Goal: Task Accomplishment & Management: Complete application form

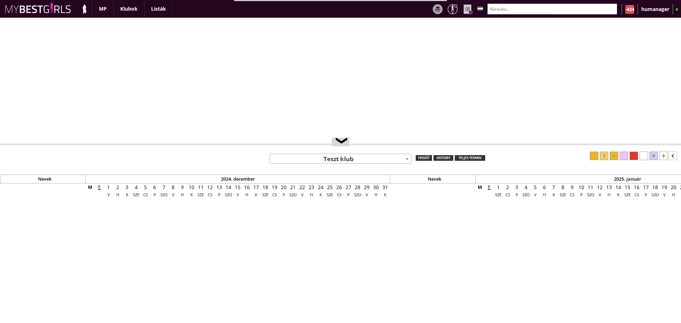
select select "0"
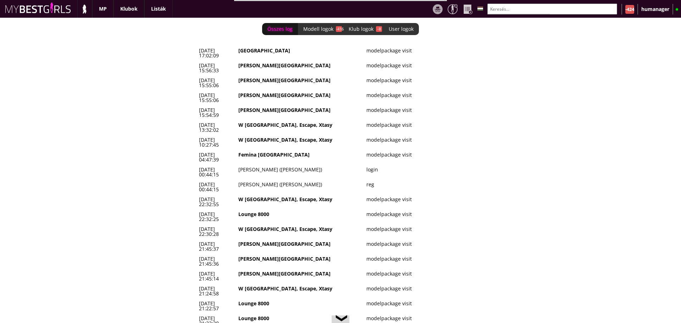
scroll to position [0, 3042]
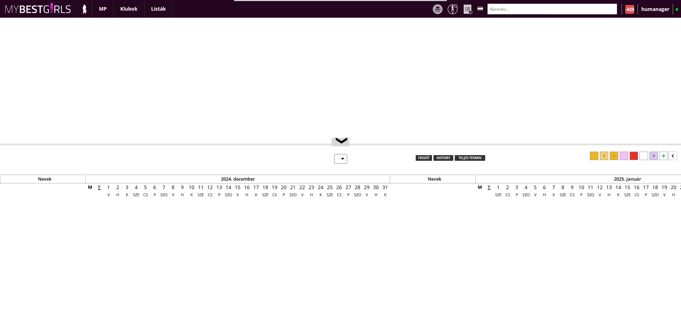
select select "0"
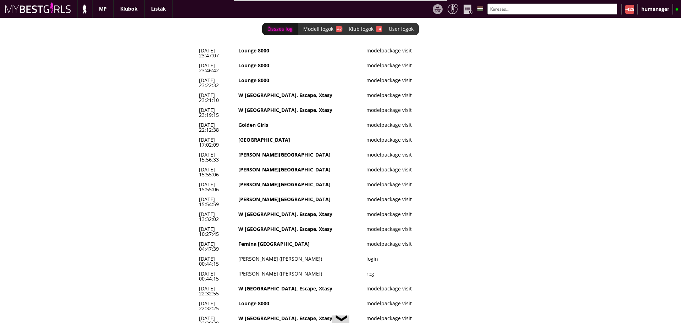
scroll to position [0, 3051]
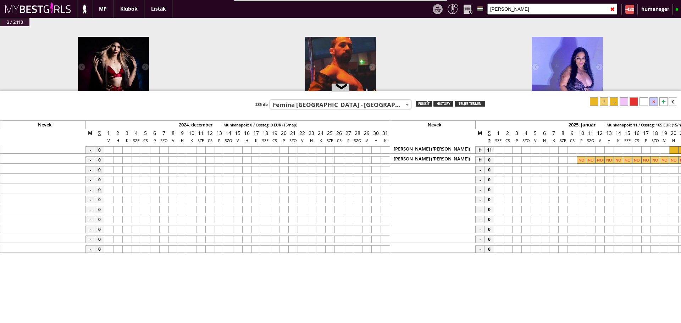
select select "449"
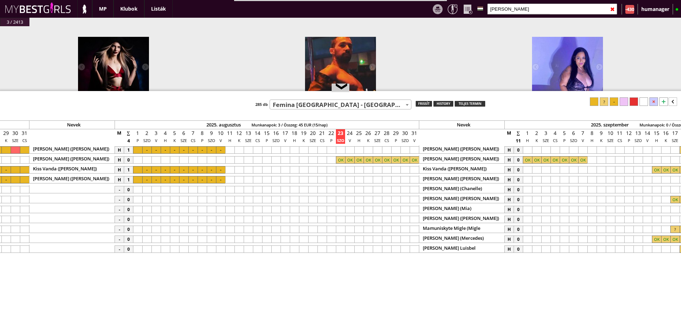
click at [502, 10] on input "[PERSON_NAME]" at bounding box center [552, 9] width 130 height 11
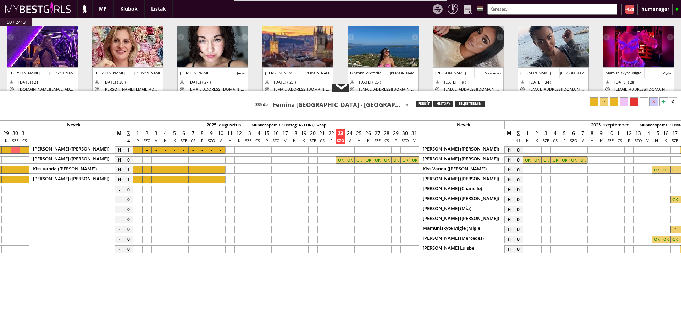
click at [344, 91] on div "❮" at bounding box center [340, 88] width 11 height 6
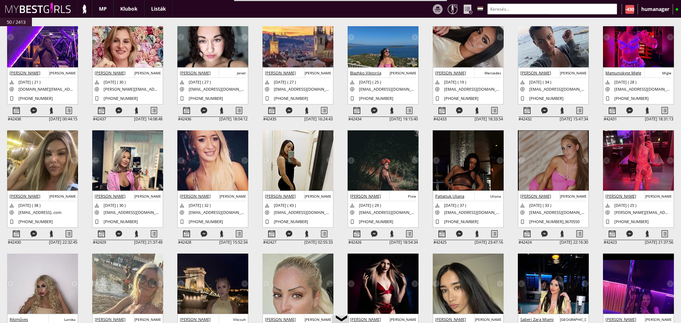
click at [69, 108] on div at bounding box center [68, 111] width 17 height 12
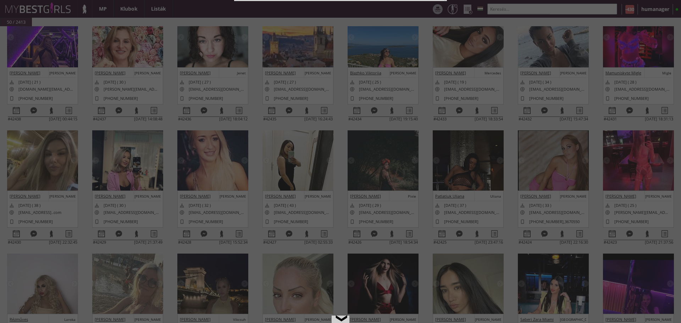
select select "2"
select select "1"
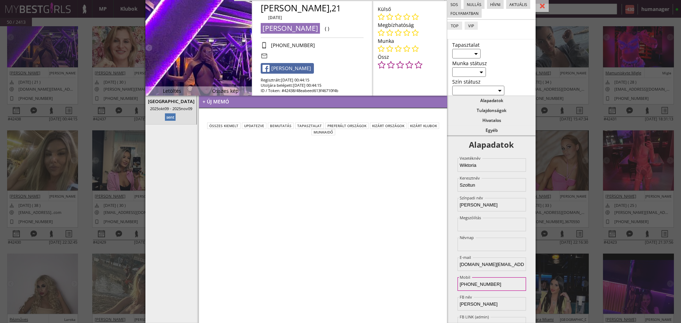
click at [462, 283] on input "[PHONE_NUMBER]" at bounding box center [491, 284] width 68 height 13
type input "[PHONE_NUMBER]"
click at [472, 72] on select "aktív inaktív nyugdíjas" at bounding box center [469, 72] width 34 height 10
select select "aktív"
click at [452, 67] on select "aktív inaktív nyugdíjas" at bounding box center [469, 72] width 34 height 10
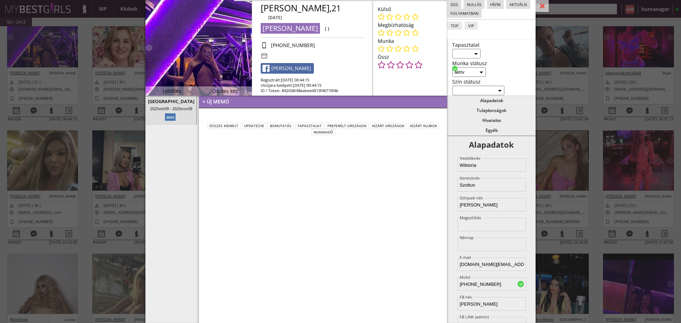
click at [470, 58] on select "Kezdő Haladó Profi" at bounding box center [466, 54] width 28 height 10
select select "profi"
click at [452, 49] on select "Kezdő Haladó Profi" at bounding box center [466, 54] width 28 height 10
click at [412, 16] on icon at bounding box center [415, 16] width 7 height 7
click at [257, 101] on div "+ új memó" at bounding box center [323, 102] width 248 height 13
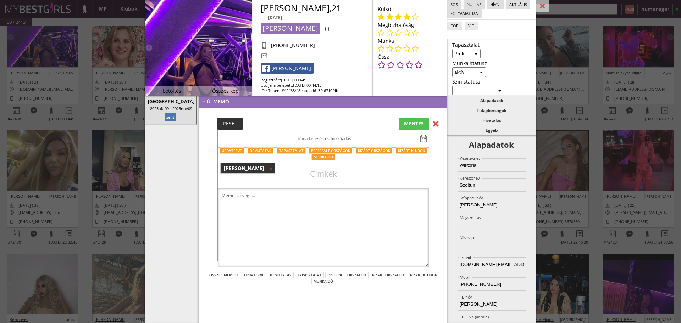
click at [280, 66] on link "[PERSON_NAME]" at bounding box center [287, 68] width 53 height 11
click at [259, 202] on textarea at bounding box center [323, 228] width 211 height 79
paste textarea "got your contact information from a friend. I've been a stripper for three year…"
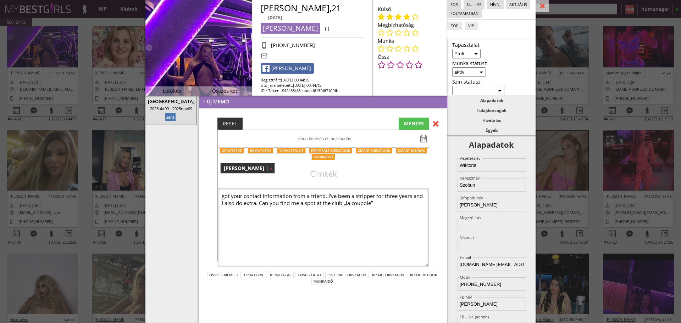
paste textarea "and have worked in many clubs in [GEOGRAPHIC_DATA], [GEOGRAPHIC_DATA], [GEOGRAP…"
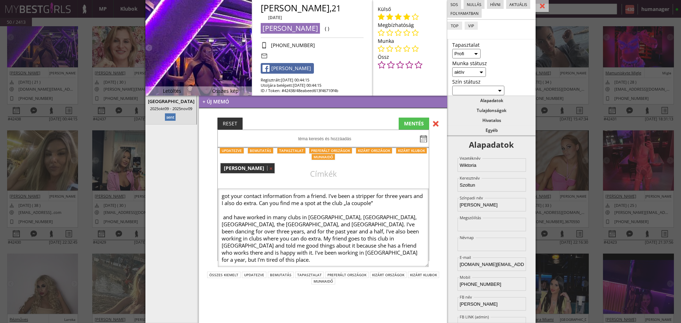
scroll to position [11, 0]
paste textarea "I worked in many clubs, the longest one was in [GEOGRAPHIC_DATA] at [GEOGRAPHIC…"
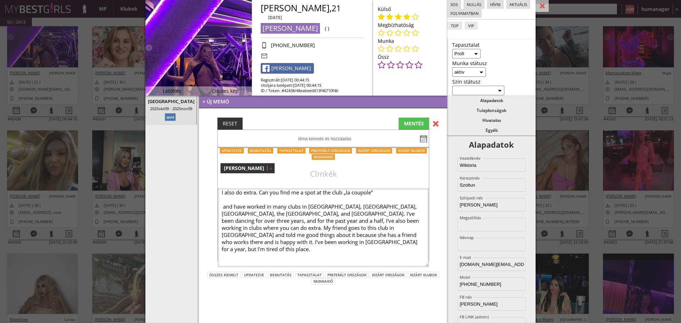
scroll to position [18, 0]
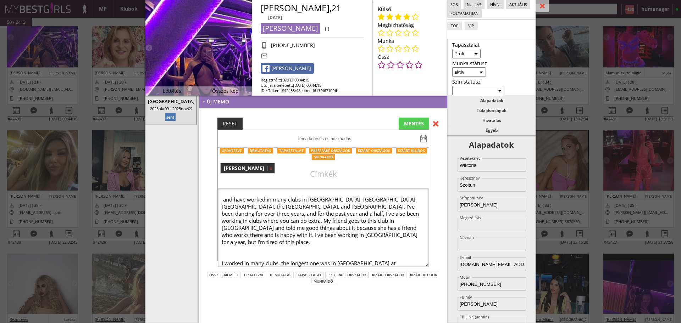
type textarea "got your contact information from a friend. I've been a stripper for three year…"
click at [409, 123] on div "MENTÉS" at bounding box center [414, 124] width 30 height 12
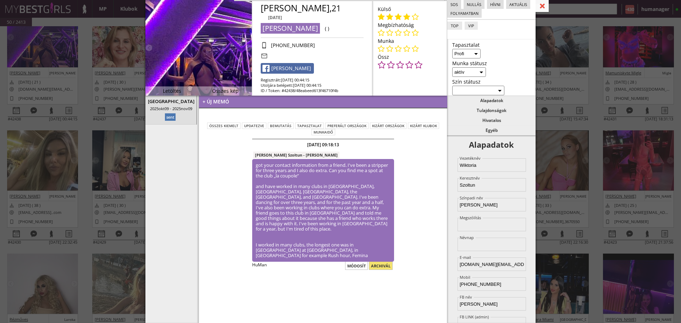
click at [544, 4] on div at bounding box center [541, 6] width 13 height 12
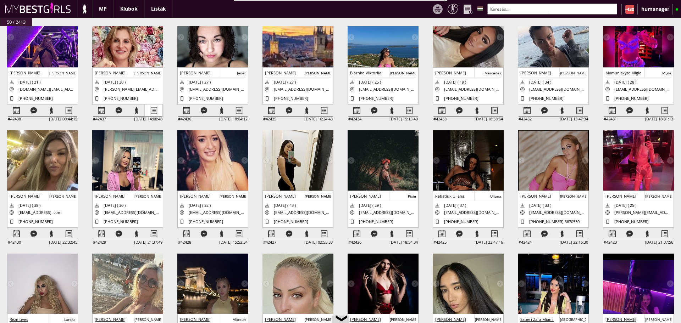
click at [158, 111] on div at bounding box center [153, 111] width 17 height 12
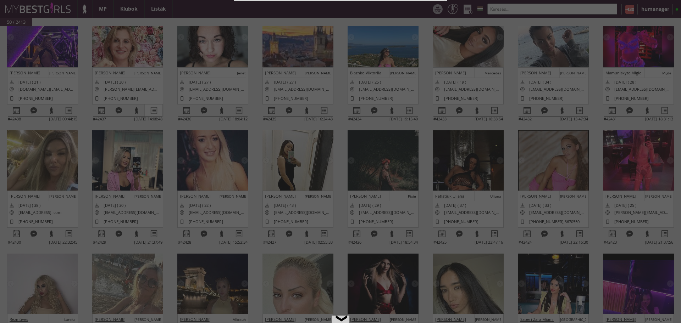
select select "2"
select select "1"
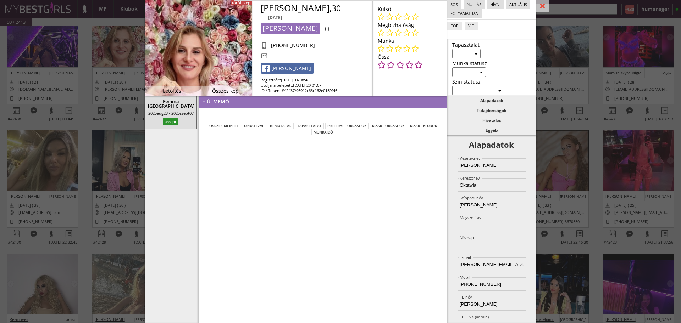
click at [473, 76] on select "aktív inaktív nyugdíjas" at bounding box center [469, 72] width 34 height 10
select select "aktív"
click at [452, 67] on select "aktív inaktív nyugdíjas" at bounding box center [469, 72] width 34 height 10
click at [467, 57] on select "Kezdő Haladó Profi" at bounding box center [466, 54] width 28 height 10
select select "profi"
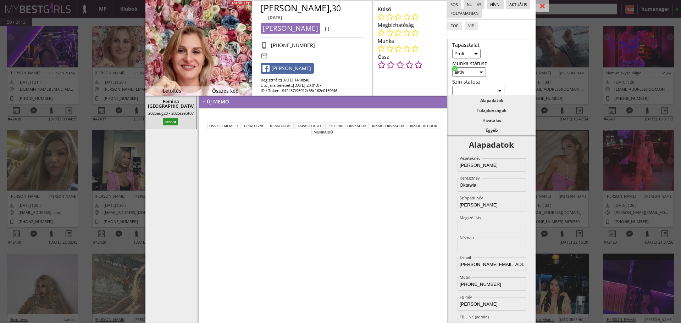
click at [452, 49] on select "Kezdő Haladó Profi" at bounding box center [466, 54] width 28 height 10
click at [309, 69] on link "[PERSON_NAME]" at bounding box center [287, 68] width 53 height 11
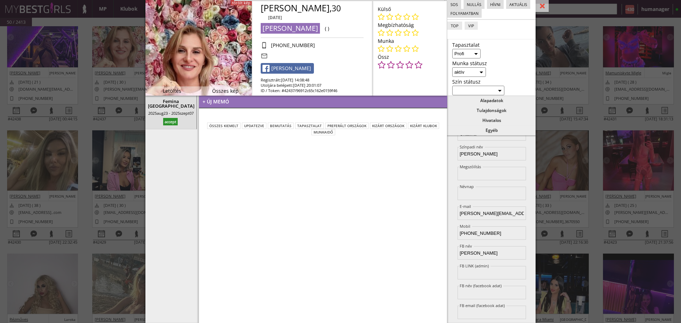
scroll to position [51, 0]
click at [472, 274] on input at bounding box center [491, 272] width 68 height 13
paste input "[URL][DOMAIN_NAME][DOMAIN_NAME]"
type input "[URL][DOMAIN_NAME][DOMAIN_NAME]"
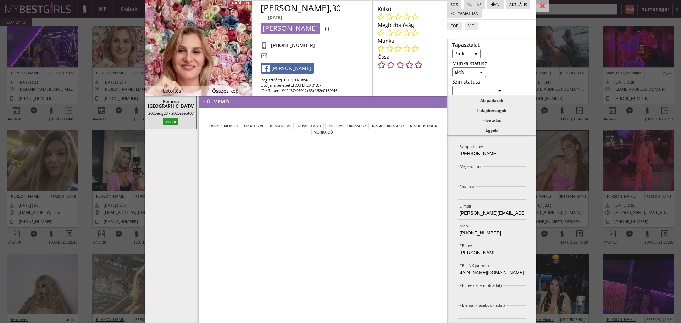
scroll to position [0, 0]
click at [441, 190] on div "+ új memó összes kiemelt updatezve bemutatás tapasztalat Preferált országok Kiz…" at bounding box center [323, 210] width 249 height 228
click at [269, 100] on div "+ új memó" at bounding box center [323, 102] width 248 height 13
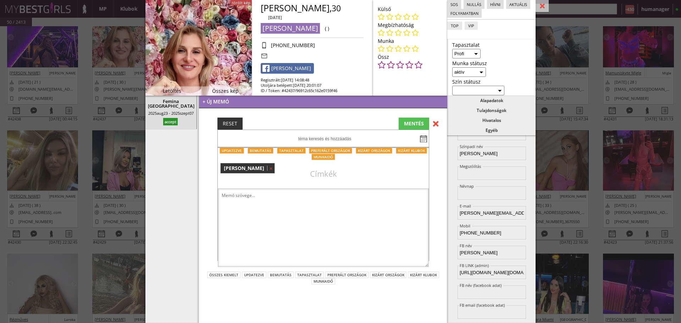
click at [298, 197] on textarea at bounding box center [323, 228] width 211 height 79
paste textarea "I started work when I was 21and had only 2years break. I worked in [GEOGRAPHIC_…"
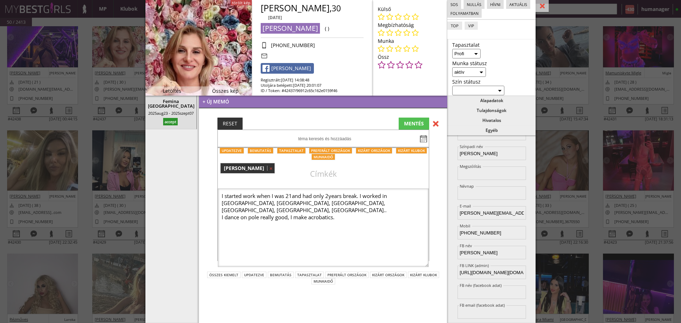
type textarea "I started work when I was 21and had only 2years break. I worked in [GEOGRAPHIC_…"
click at [403, 16] on icon at bounding box center [406, 16] width 7 height 7
click at [418, 129] on div "MENTÉS" at bounding box center [414, 124] width 30 height 12
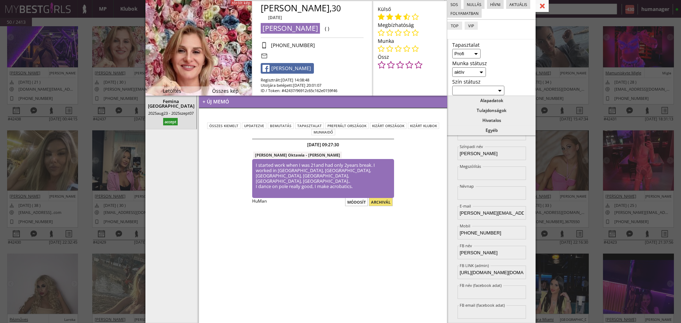
click at [545, 5] on div at bounding box center [541, 6] width 13 height 12
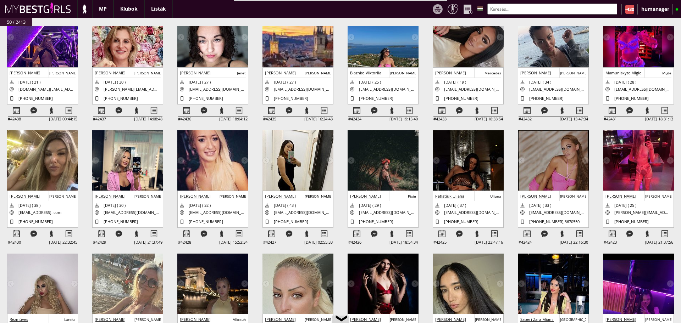
click at [548, 6] on input "text" at bounding box center [552, 9] width 130 height 11
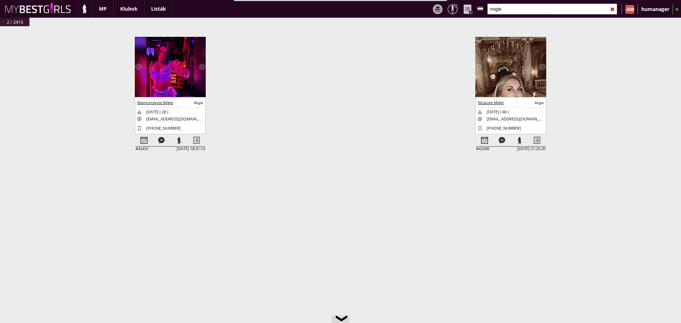
type input "migle"
click at [497, 70] on img at bounding box center [510, 84] width 71 height 95
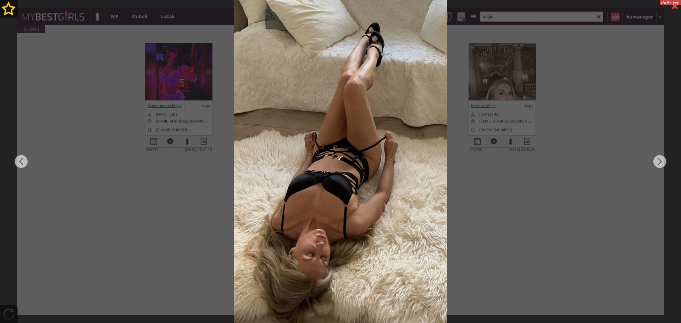
click at [555, 184] on div at bounding box center [340, 161] width 681 height 323
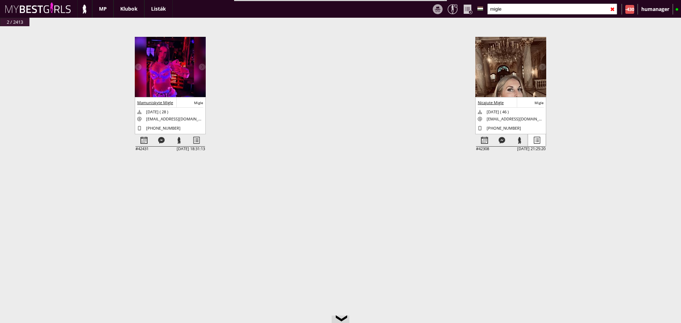
click at [535, 141] on div at bounding box center [536, 140] width 17 height 12
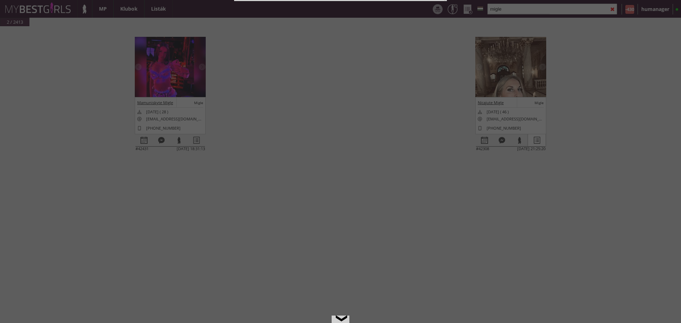
select select "2"
select select "1"
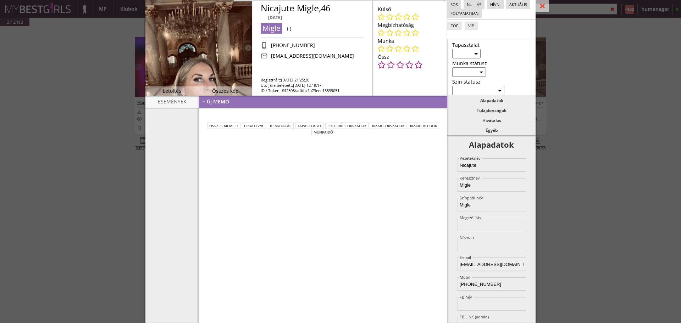
click at [208, 51] on img at bounding box center [198, 48] width 106 height 96
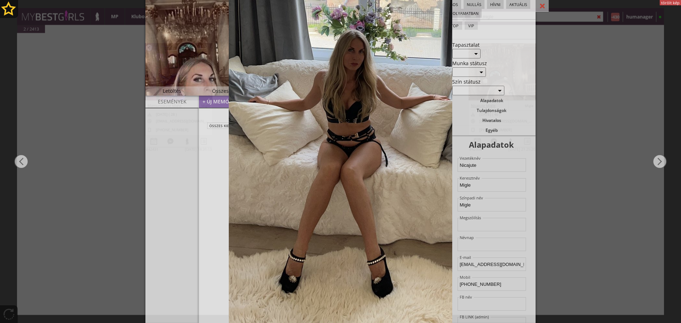
click at [196, 191] on div at bounding box center [340, 161] width 681 height 323
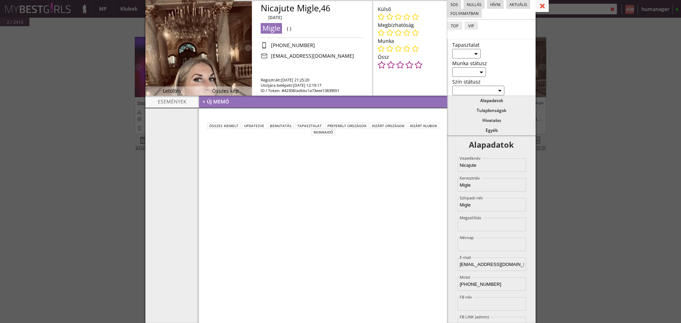
click at [544, 10] on div at bounding box center [541, 6] width 13 height 12
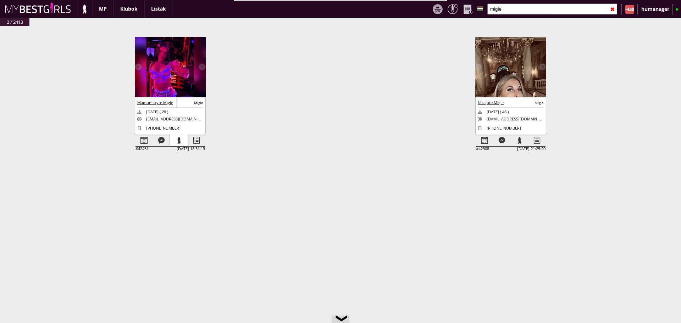
click at [179, 138] on div at bounding box center [178, 140] width 17 height 12
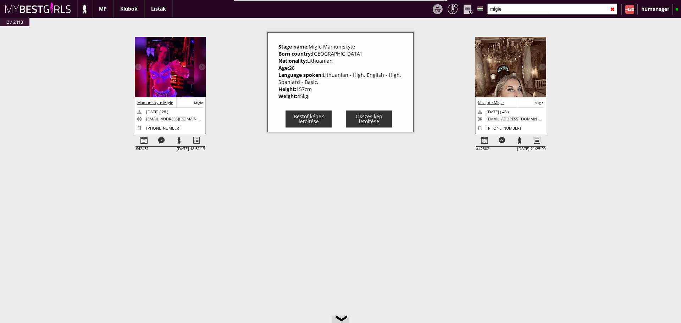
click at [195, 189] on div "#42438 [DATE] 00:44:15 [PERSON_NAME] [PERSON_NAME] [DATE] ( 21 ) [DOMAIN_NAME][…" at bounding box center [340, 183] width 681 height 315
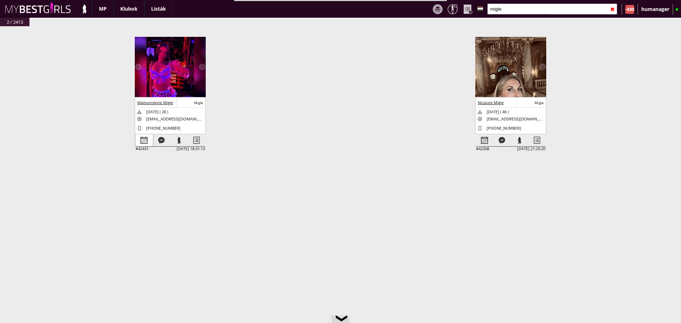
click at [140, 138] on div at bounding box center [143, 140] width 17 height 12
select select "0"
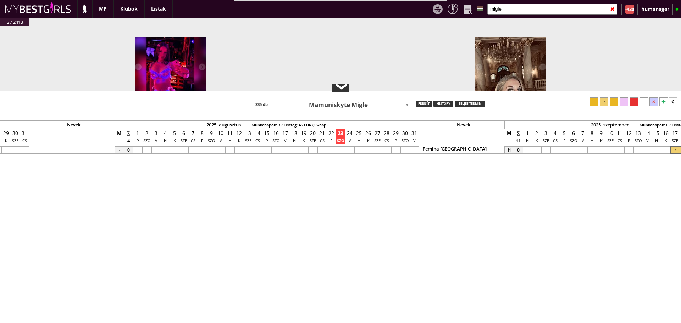
click at [338, 84] on div "❮" at bounding box center [340, 88] width 18 height 9
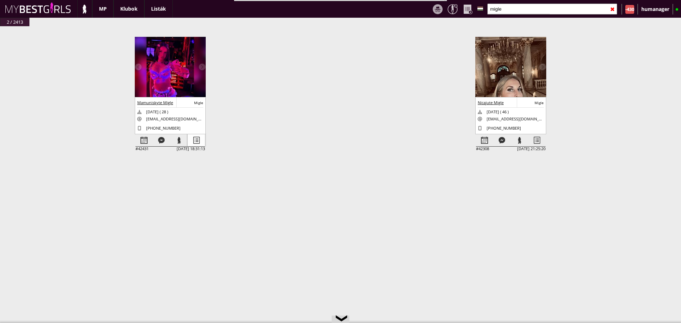
click at [196, 137] on div at bounding box center [196, 140] width 17 height 12
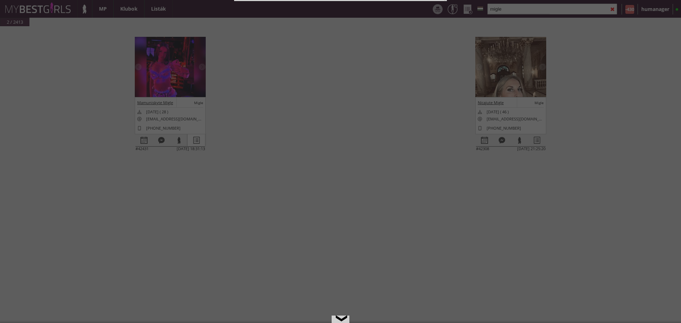
select select "2"
select select "1"
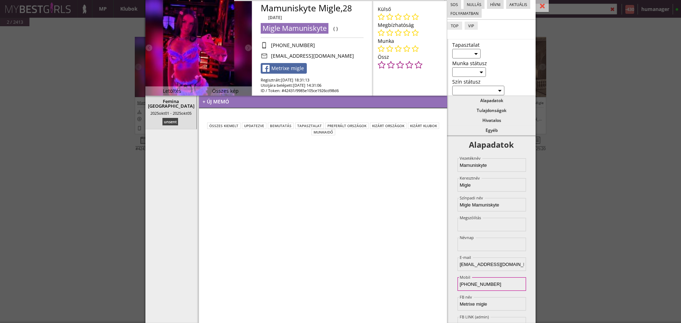
click at [465, 284] on input "[PHONE_NUMBER]" at bounding box center [491, 284] width 68 height 13
type input "[PHONE_NUMBER]"
click at [433, 211] on div "+ új memó összes kiemelt updatezve bemutatás tapasztalat Preferált országok Kiz…" at bounding box center [323, 210] width 249 height 228
click at [546, 9] on div at bounding box center [541, 6] width 13 height 12
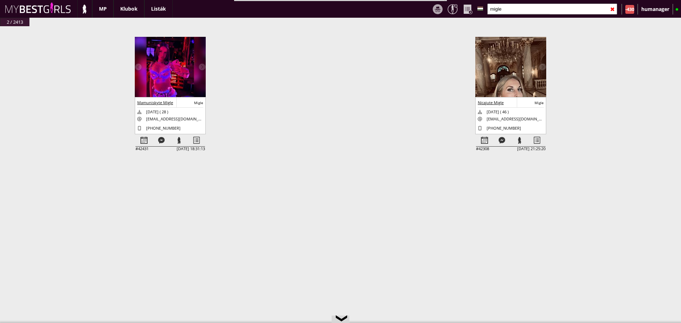
click at [552, 9] on input "migle" at bounding box center [552, 9] width 130 height 11
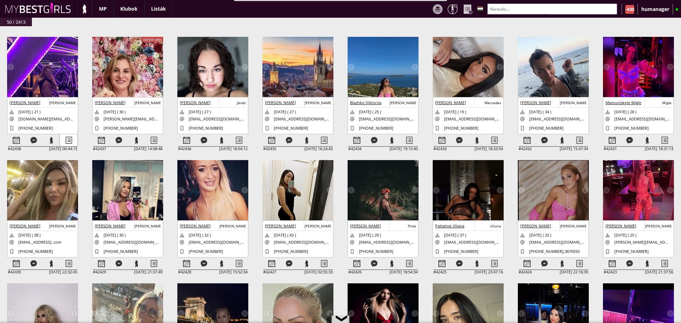
click at [68, 139] on div at bounding box center [68, 140] width 17 height 12
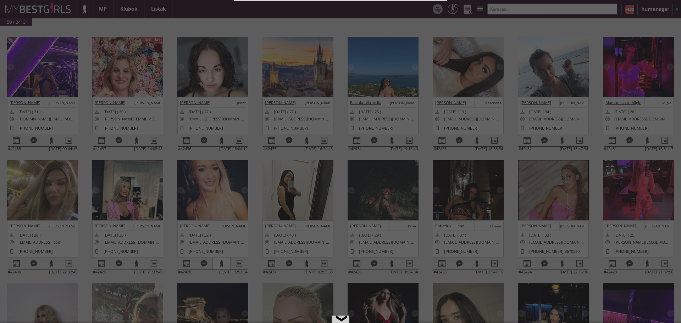
select select "profi"
select select "aktív"
select select "2"
select select "1"
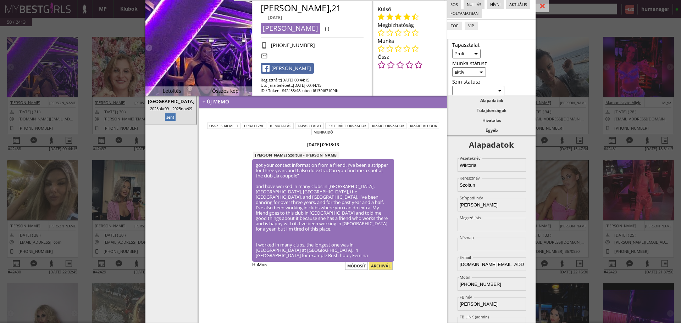
drag, startPoint x: 151, startPoint y: 158, endPoint x: 0, endPoint y: -25, distance: 237.3
click at [0, 0] on html "Stage name: [PERSON_NAME] Born country: [DEMOGRAPHIC_DATA] Nationality: [DEMOGR…" at bounding box center [340, 161] width 681 height 323
click at [84, 74] on div "#42438 [DATE] 00:44:15 [PERSON_NAME] [PERSON_NAME] [DATE] ( 21 ) [DOMAIN_NAME][…" at bounding box center [340, 183] width 681 height 315
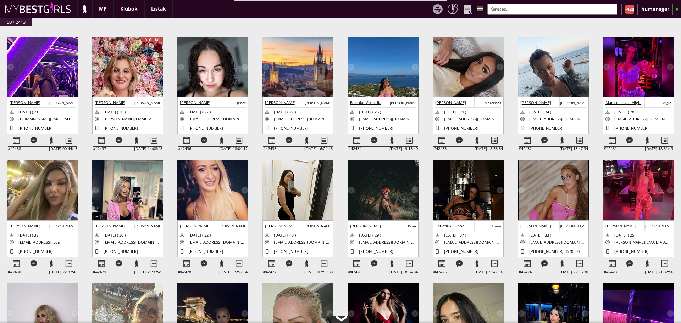
click at [341, 323] on div "❮" at bounding box center [340, 321] width 11 height 6
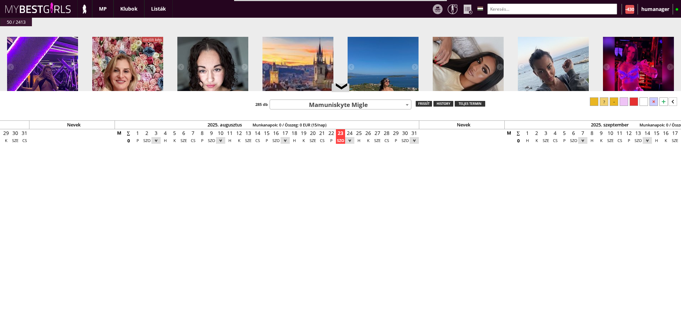
click at [312, 110] on div "Nevek 2024. december Munkanapok: 0 / Összeg: 0 EUR (15/nap) Nevek 2025. január …" at bounding box center [340, 213] width 681 height 232
click at [318, 108] on span "Mamuniskyte Migle" at bounding box center [340, 105] width 141 height 10
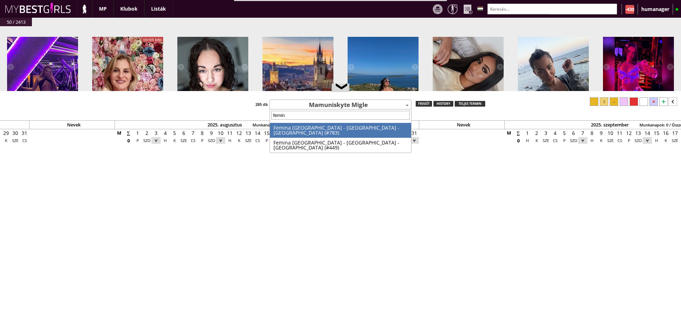
type input "femina"
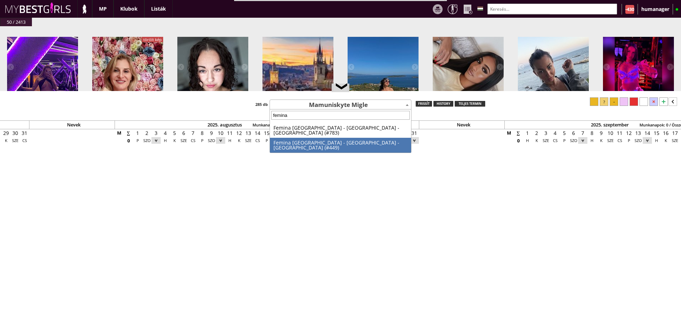
select select "449"
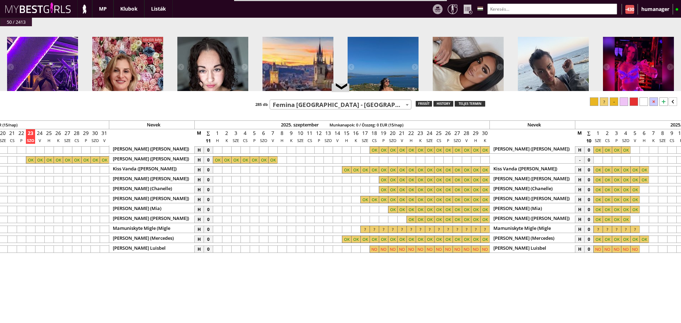
scroll to position [0, 3412]
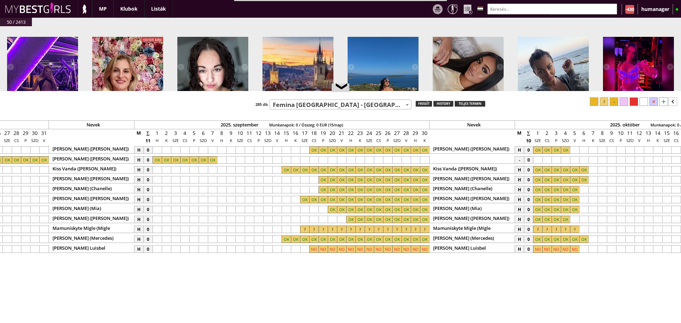
click at [520, 10] on input "text" at bounding box center [552, 9] width 130 height 11
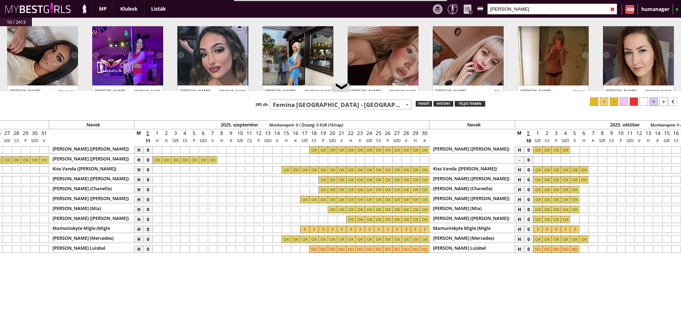
scroll to position [22, 0]
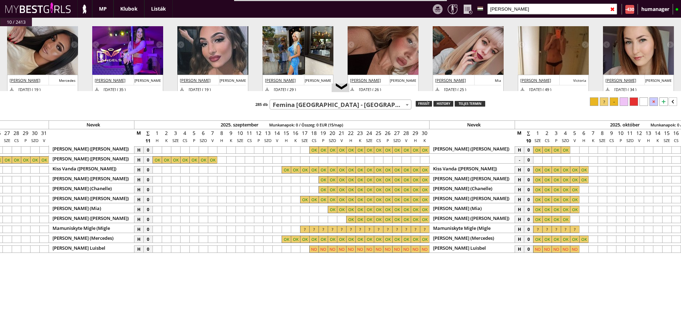
click at [525, 10] on input "[PERSON_NAME]" at bounding box center [552, 9] width 130 height 11
type input "n"
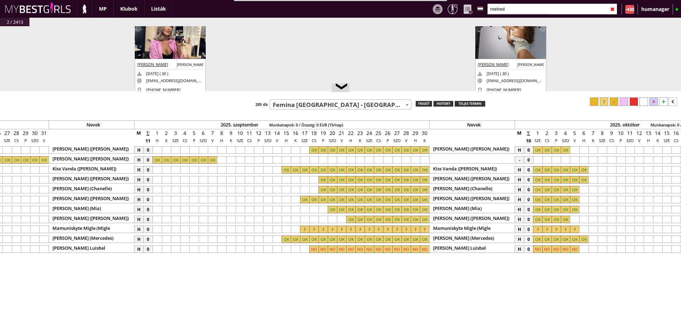
scroll to position [67, 0]
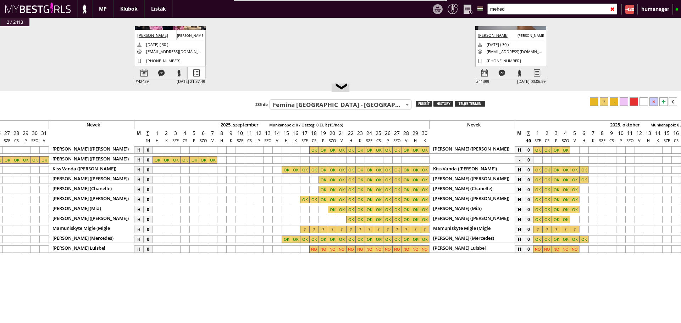
type input "mehed"
click at [204, 75] on div at bounding box center [196, 73] width 17 height 12
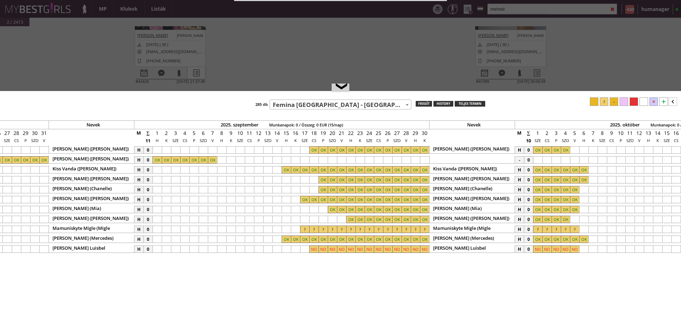
select select "2"
select select "1"
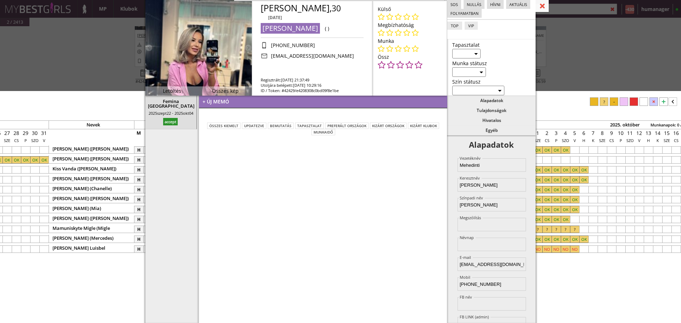
click at [540, 3] on div at bounding box center [541, 6] width 13 height 12
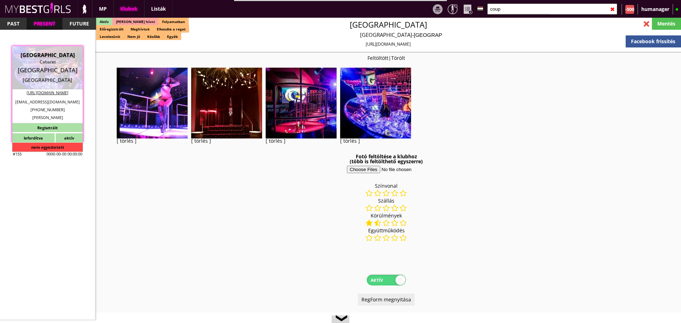
select select "343"
select select "reg"
select select "months"
select select "0"
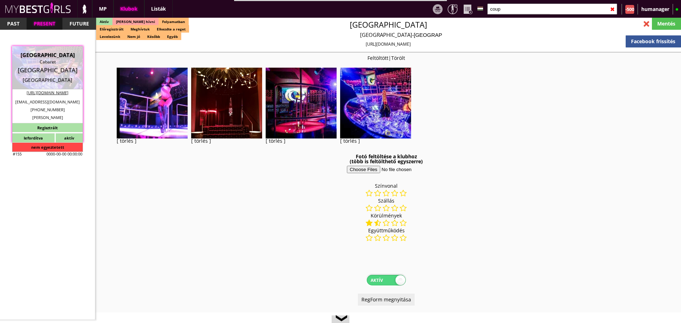
select select "0"
select select "last day"
click at [509, 10] on input "coup" at bounding box center [552, 9] width 130 height 11
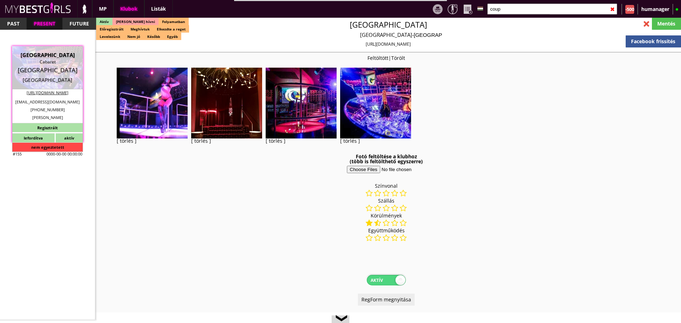
click at [509, 10] on input "coup" at bounding box center [552, 9] width 130 height 11
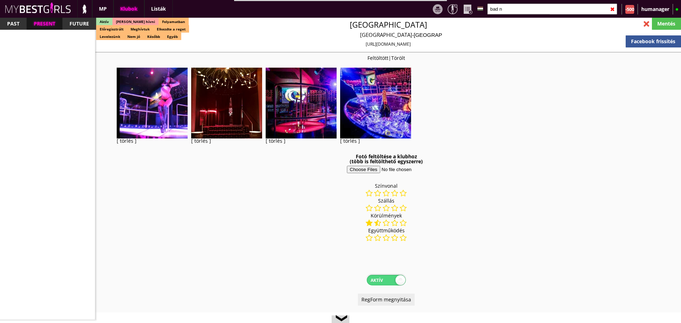
scroll to position [1339, 0]
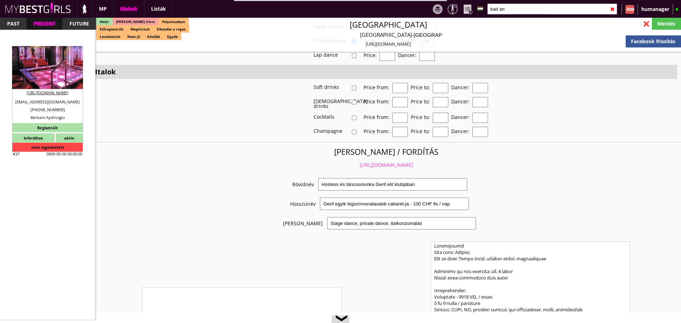
type input "bad an"
click at [46, 64] on div "Tabledance Club" at bounding box center [47, 61] width 60 height 7
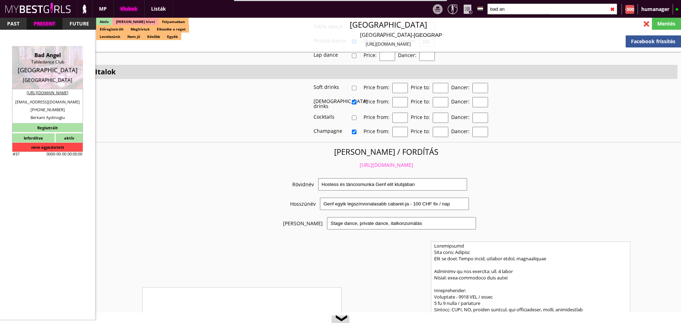
type input "Munich"
checkbox input "false"
type textarea "Manager volt, de még ott dolgozik - Alexia: +49 1525 9120000 a.alesia@yahoo.com…"
type input "20.00"
type input "EUR"
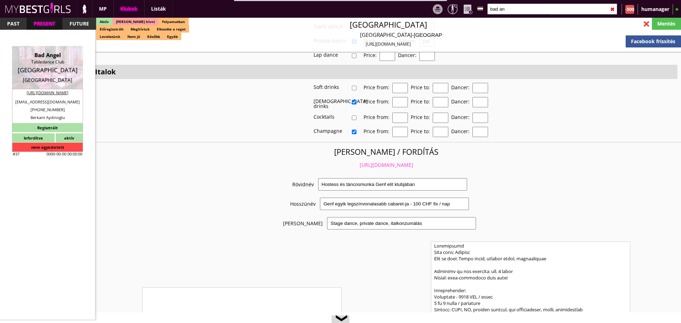
type input "Bad Angel"
type input "Tabledance Club"
type input "80336"
type input "Schillerstraße 11a, München"
type input "49"
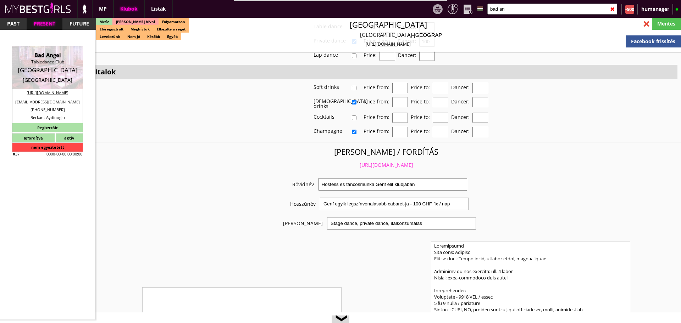
type input "17666800000"
type input "+4917666800000"
type input "a.alesia@yahoo.com"
type input "http://bad-angel.de"
type textarea "RWG GmbH DE311737531 81241 München Landsbergerstr. 425"
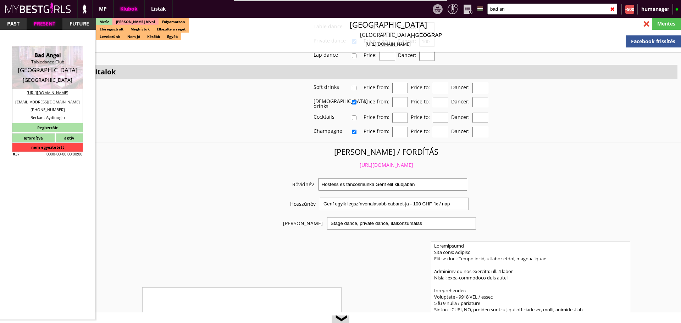
type input "RWG GmbH"
type input "DE311737531"
type input "81241"
type input "München"
type input "Landsbergerstr. 425"
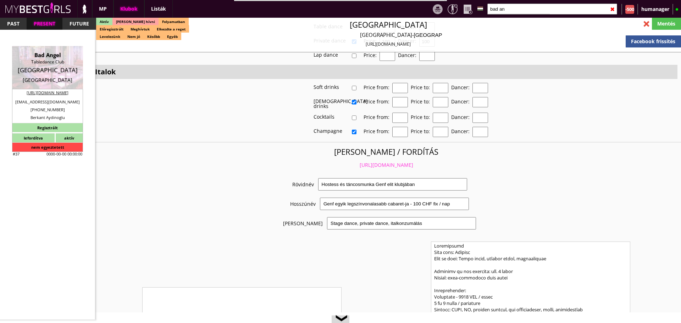
type input "Berkant"
type input "Aydinoglu"
type input "49"
type input "17666800000"
type input "berkant.aydinoglu@gmx.de"
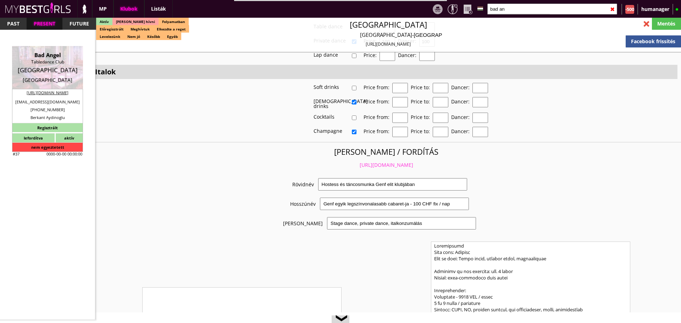
type input "Bryan"
type input "Engelmann"
type input "49"
type input "1515 2885375"
type input "reservation@badangel-club.com"
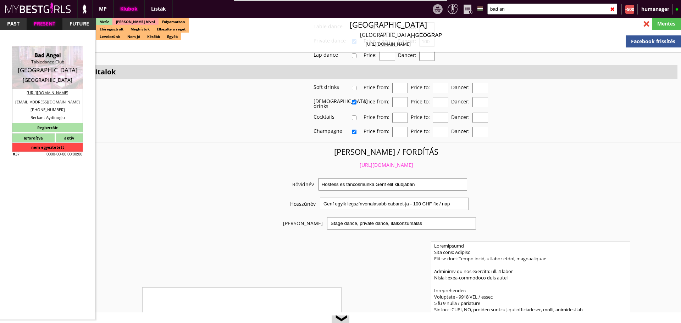
type input "15-20"
type input "2-3"
type input "1"
type input "2"
select select "weeks"
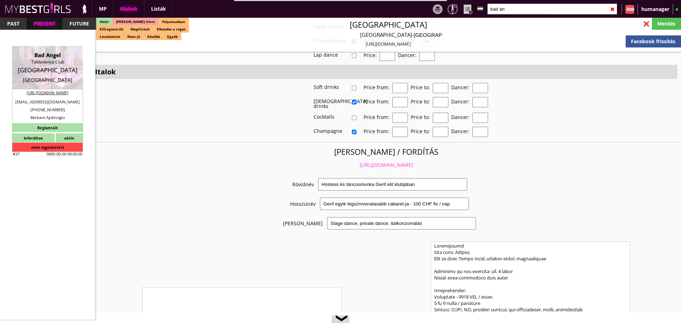
select select "1"
type input "0.00"
type input "4-6"
checkbox input "true"
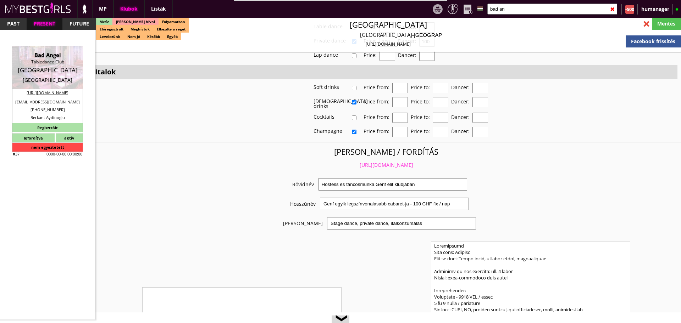
checkbox input "true"
checkbox input "false"
checkbox input "true"
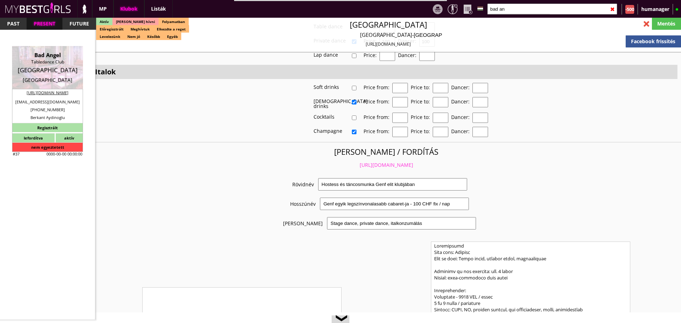
checkbox input "true"
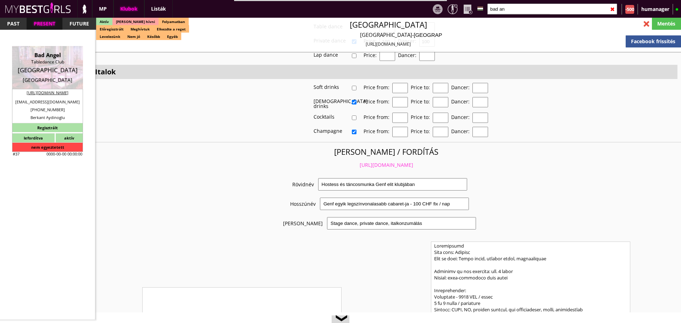
type input "6"
checkbox input "false"
checkbox input "true"
type input "7-10"
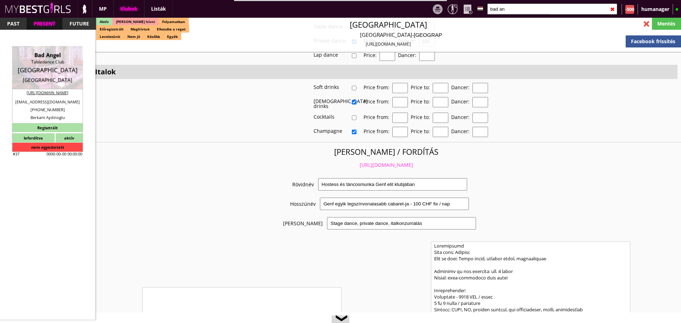
type input "2"
type input "1000"
type input "50.00"
type input "0.00"
select select "daily"
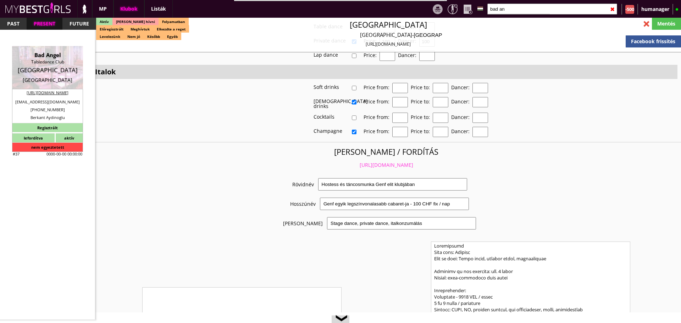
checkbox input "true"
type input "100%"
checkbox input "true"
type input "50%"
checkbox input "true"
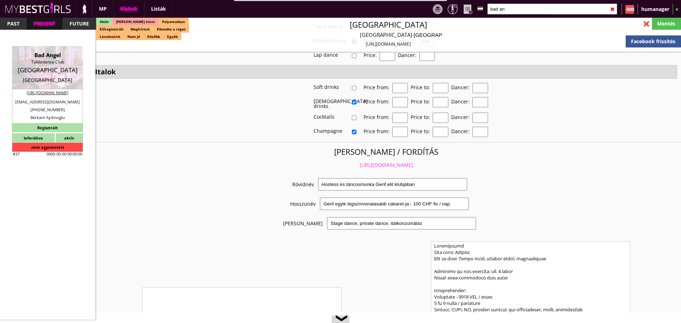
type input "60"
type input "30"
checkbox input "true"
type input "100"
type input "3350"
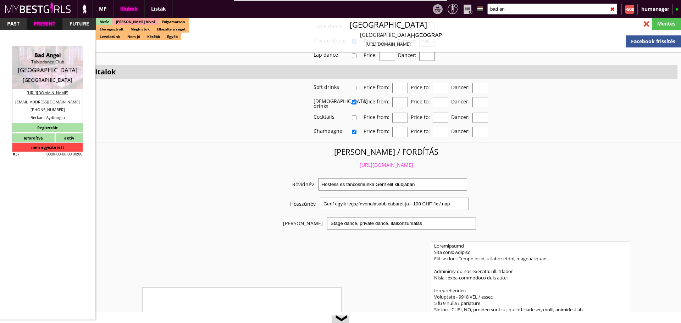
type input "30"
checkbox input "true"
type input "110"
type input "6850"
type input "25"
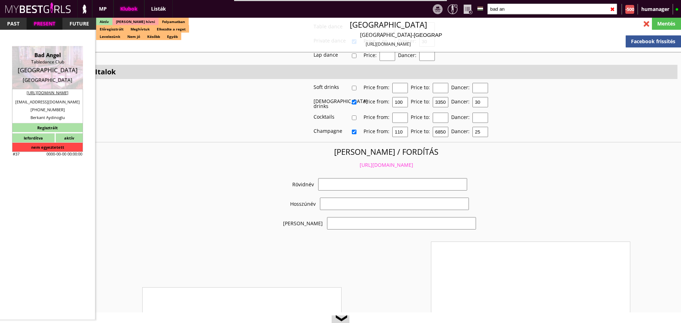
select select "a.alesia@yahoo.com"
checkbox input "true"
type input "Táncosmunka Németországban"
type input "A legszínvonalasabb táncosmunka Németországban - 50 EUR fix /nap"
type input "Stage dance, private dance, italkonzumálás"
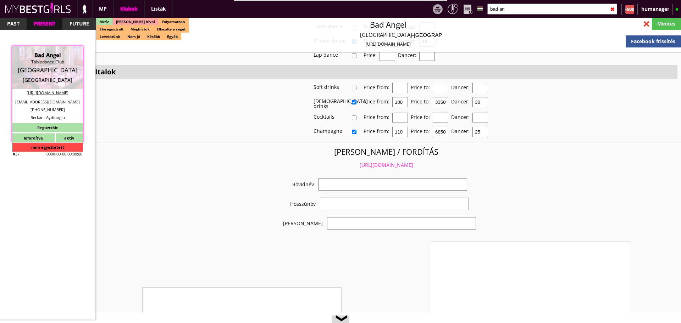
type textarea "Country: Germany Travel: Self-financing with airplane, bus or train. Club type:…"
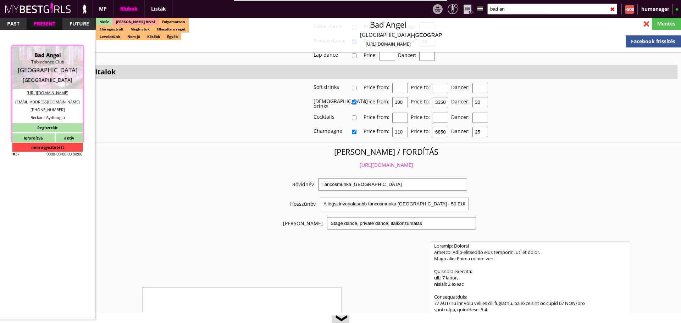
scroll to position [1346, 0]
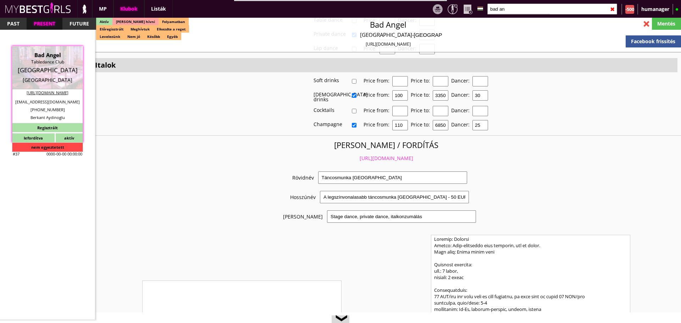
click at [360, 155] on link "https://mybestgirls.com/tancosmunka-nemetorszagban" at bounding box center [387, 158] width 54 height 7
click at [506, 14] on div at bounding box center [518, 14] width 62 height 0
click at [513, 9] on input "bad an" at bounding box center [552, 9] width 130 height 11
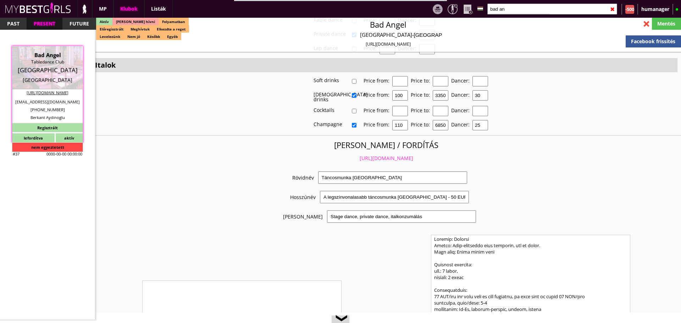
click at [513, 9] on input "bad an" at bounding box center [552, 9] width 130 height 11
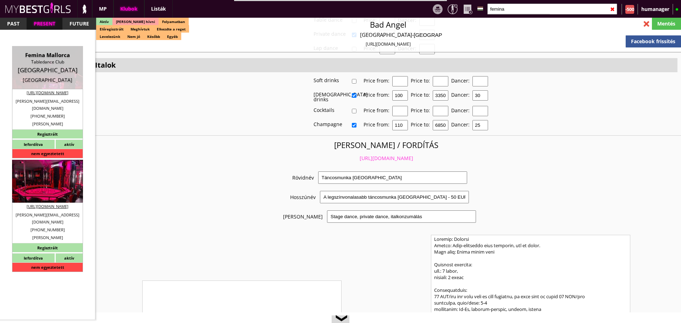
type input "femina"
click at [50, 179] on div "Table dance" at bounding box center [47, 182] width 60 height 7
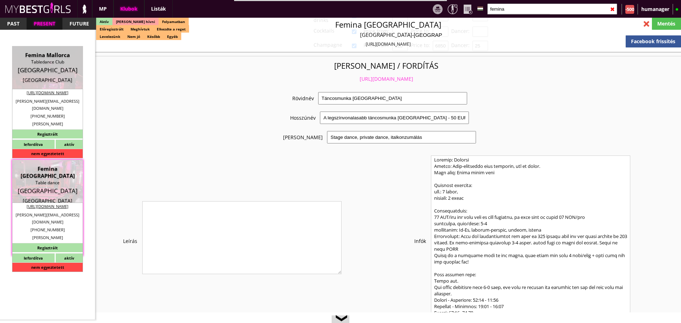
type input "Munich"
checkbox input "false"
type textarea "FEKETE LÁNYOK NEM MEHETNEK!!! RÉGI SZÁMLÁZÁSI CÍM BG GmbH DE237606246 80336 Mün…"
select select "christoph.nitsch@gmx.de"
type input "15.00"
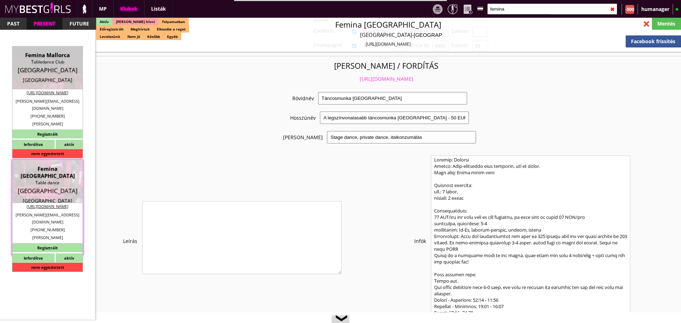
type input "EUR"
type input "Femina [GEOGRAPHIC_DATA]"
type input "Table dance"
type input "80336"
type input "Schillerstr.19"
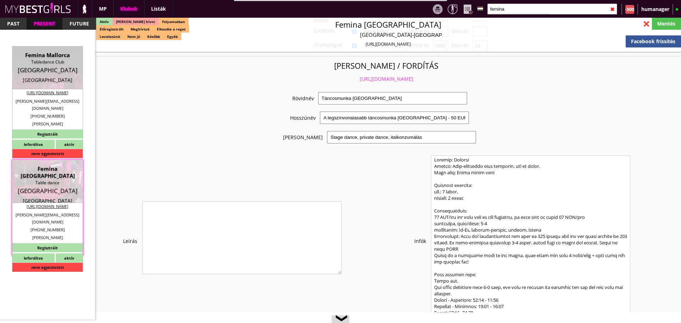
type input "49"
type input "17680873778"
type input "+4989554493"
type input "christoph.nitsch@gmx.de"
type input "https://www.femina-tabledance.de/"
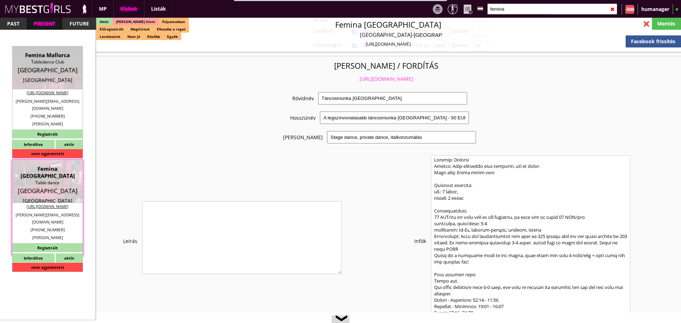
type textarea "Dance&Animate GmbH DE311270394 81375 München Lichtensteinstr. 2a"
type input "Dance&Animate GmbH"
type input "DE311270394"
type input "81375"
type input "München"
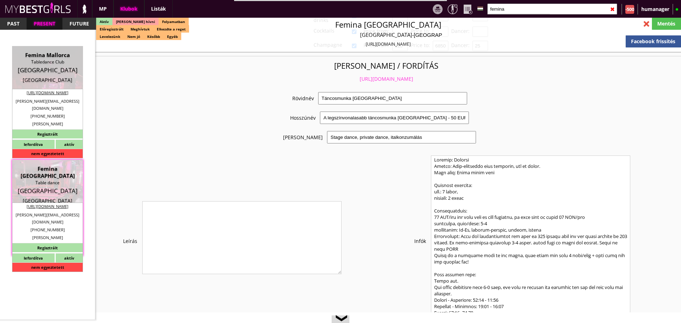
type input "Lichtensteinstr. 2a"
type input "Witalij"
type input "Goerner"
type input "49"
type input "17680873778"
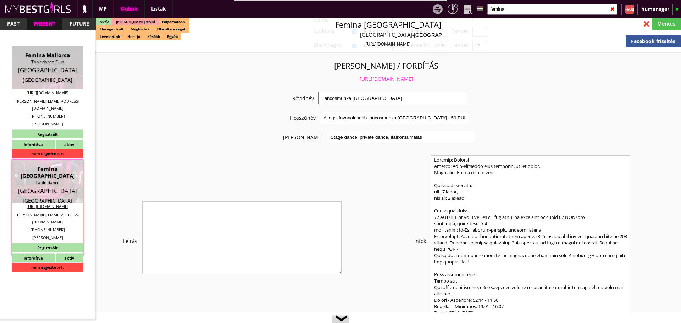
type input "w.goerner@yahoo.de"
type input "Christoph"
type input "Nitsch"
type input "+49"
type input "163 4542612"
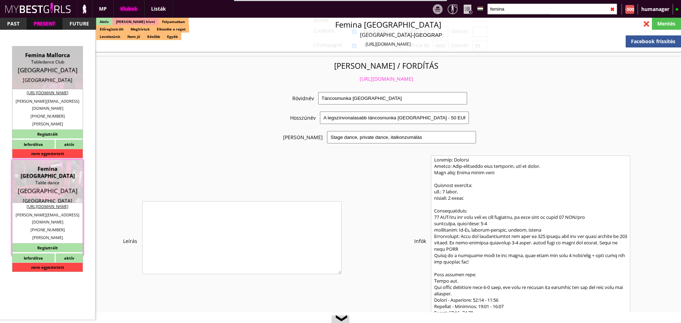
type input "christoph.nitsch@gmx.de"
type textarea "Come Some new staff . When they are fix we let you know"
type input "10-25"
type input "5"
type input "1"
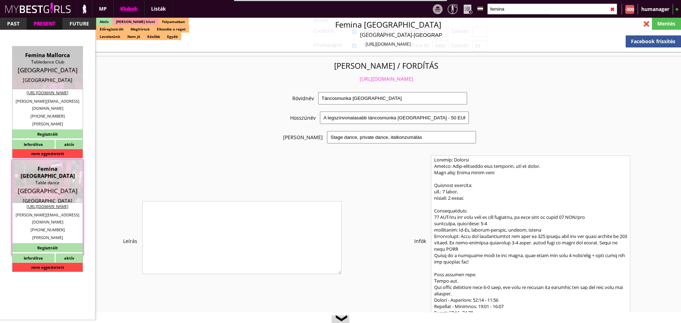
type input "2"
select select "flat"
select select "0"
type input "10.00"
type input "2"
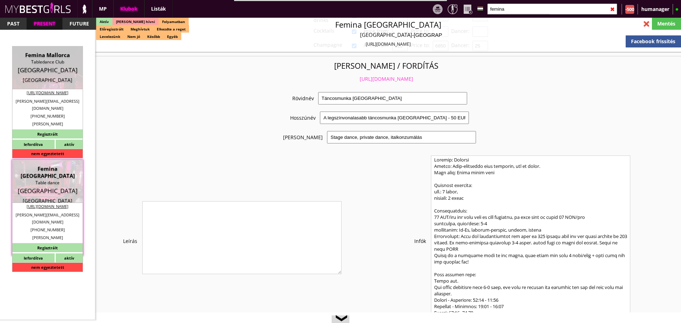
checkbox input "true"
checkbox input "false"
checkbox input "true"
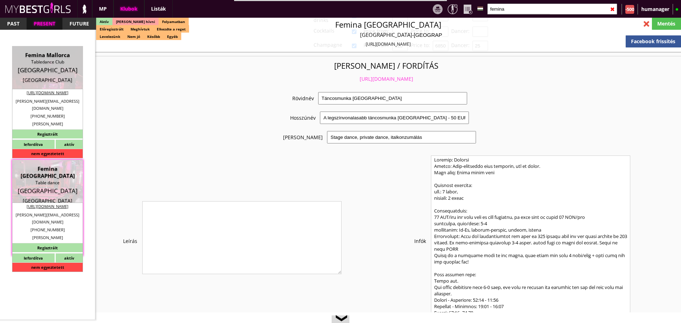
checkbox input "true"
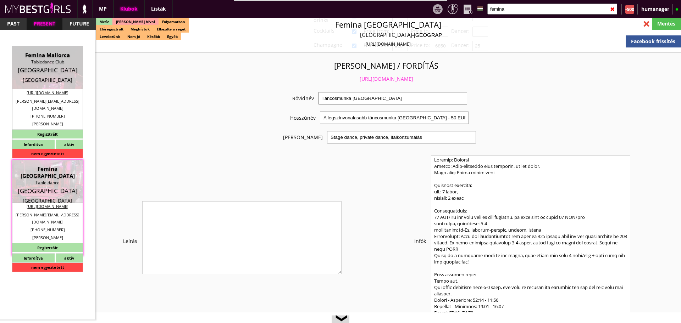
checkbox input "true"
type input "6"
checkbox input "true"
checkbox input "false"
type input "5"
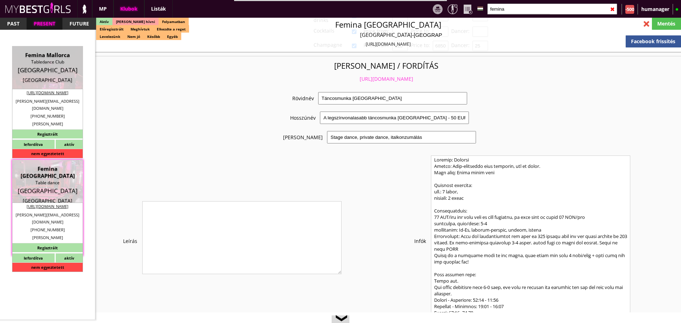
type input "2"
type input "250"
type input "50.00"
type input "60.00"
select select "daily"
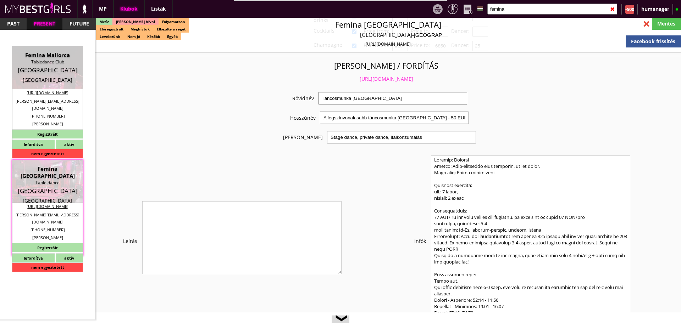
checkbox input "false"
checkbox input "true"
type input "50%"
type input "House dollars"
checkbox input "true"
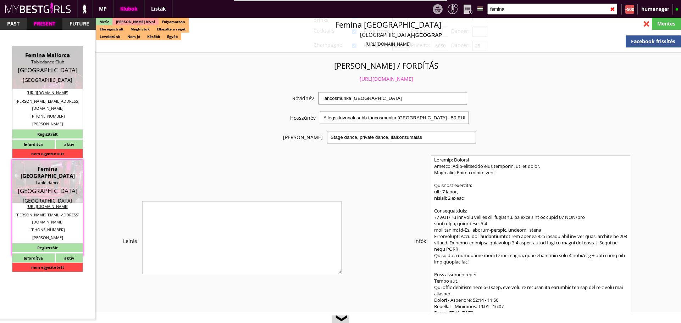
type input "60"
type input "30"
checkbox input "true"
type input "20"
type input "30"
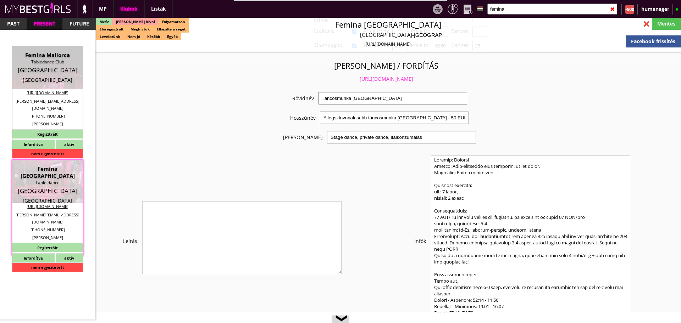
type input "20"
checkbox input "true"
type input "20"
type input "30"
type input "20"
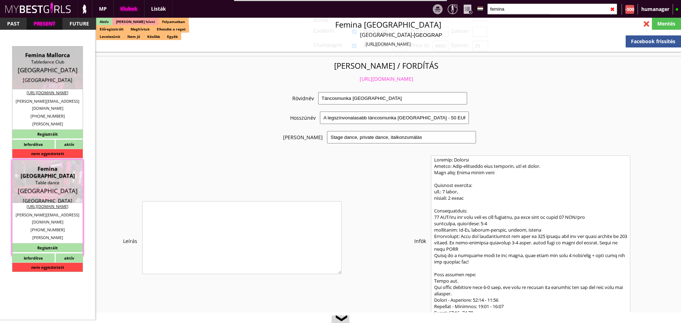
checkbox input "true"
type input "30"
type input "20"
checkbox input "true"
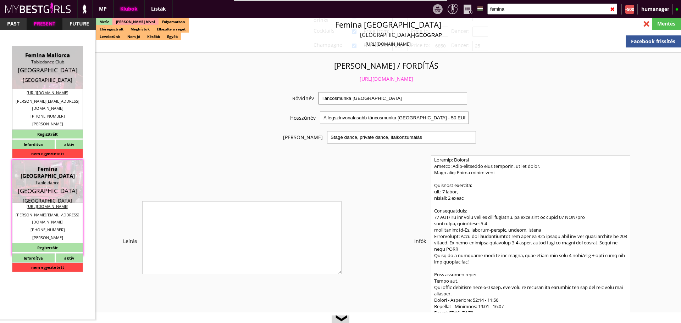
type input "50"
type input "10000"
type input "20"
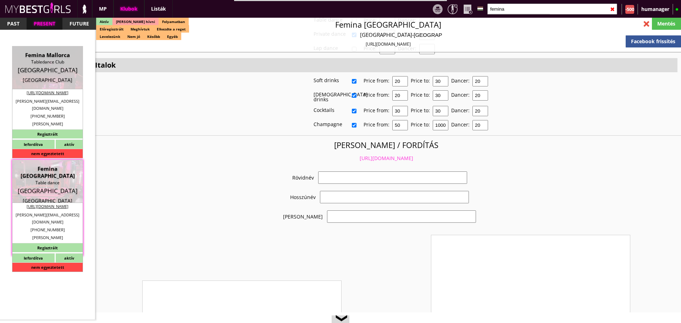
checkbox input "true"
type input "Németország-München legrégebben üzmemelő klubja"
type input "München legrégebbi, legnagyobb és teljesen felújított klubja, - 50 EUR FIX/nap"
type input "Stage dance, private dance, italkonzumálás"
type textarea "This is the biggest and oldest club, it is a three-storey club in Munich and it…"
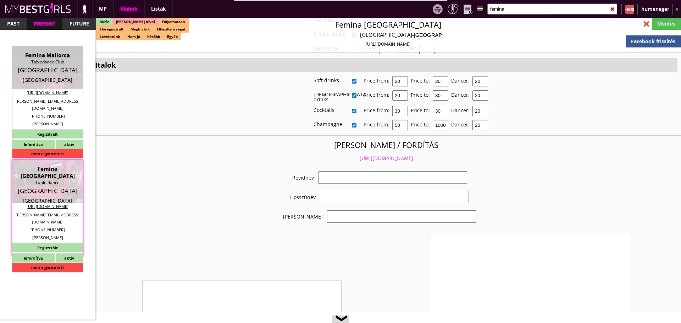
type textarea "Country: Germany Club type: Table dance club Work type: Stage dance, consummati…"
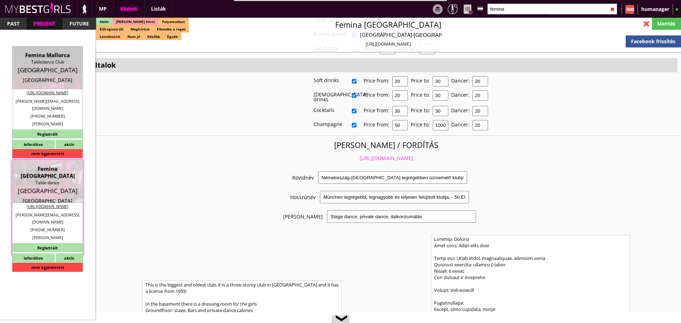
scroll to position [1339, 0]
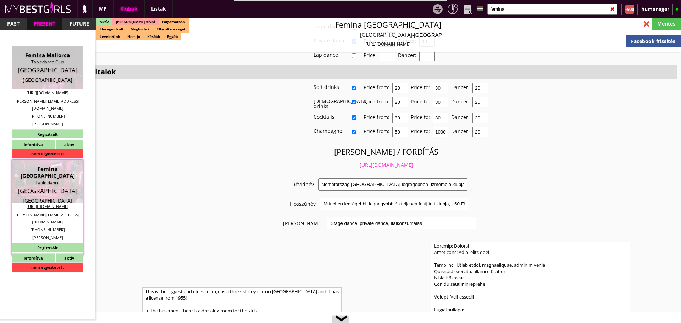
click at [373, 162] on link "https://mybestgirls.com/nemetorszag-munchen-legregebben-uzmemelo-klubja" at bounding box center [387, 165] width 54 height 7
